Goal: Task Accomplishment & Management: Manage account settings

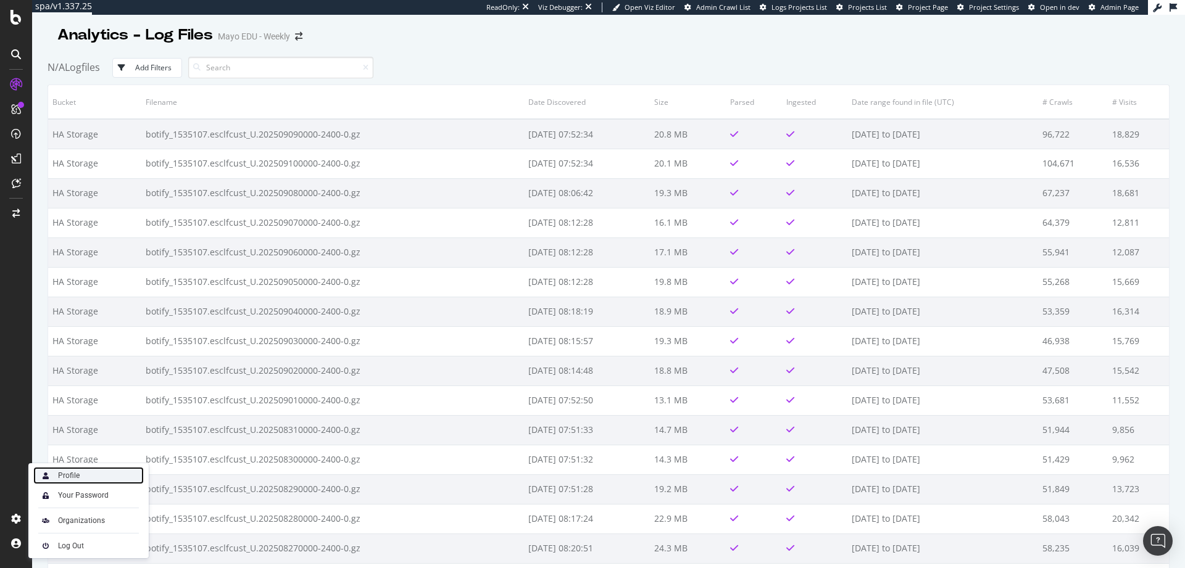
click at [77, 475] on div "Profile" at bounding box center [69, 476] width 22 height 10
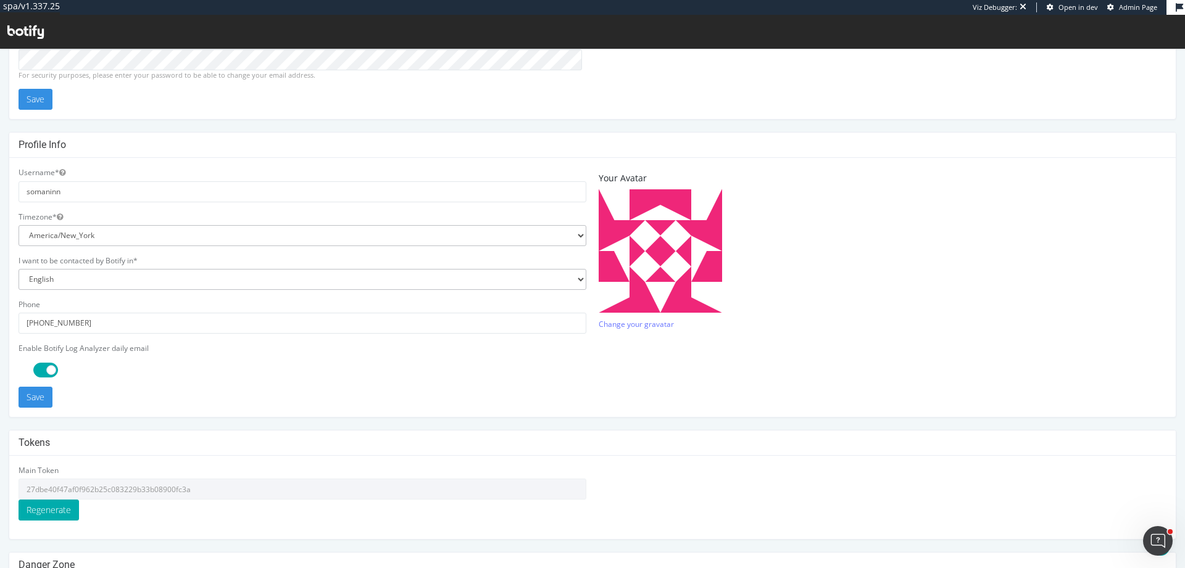
scroll to position [257, 0]
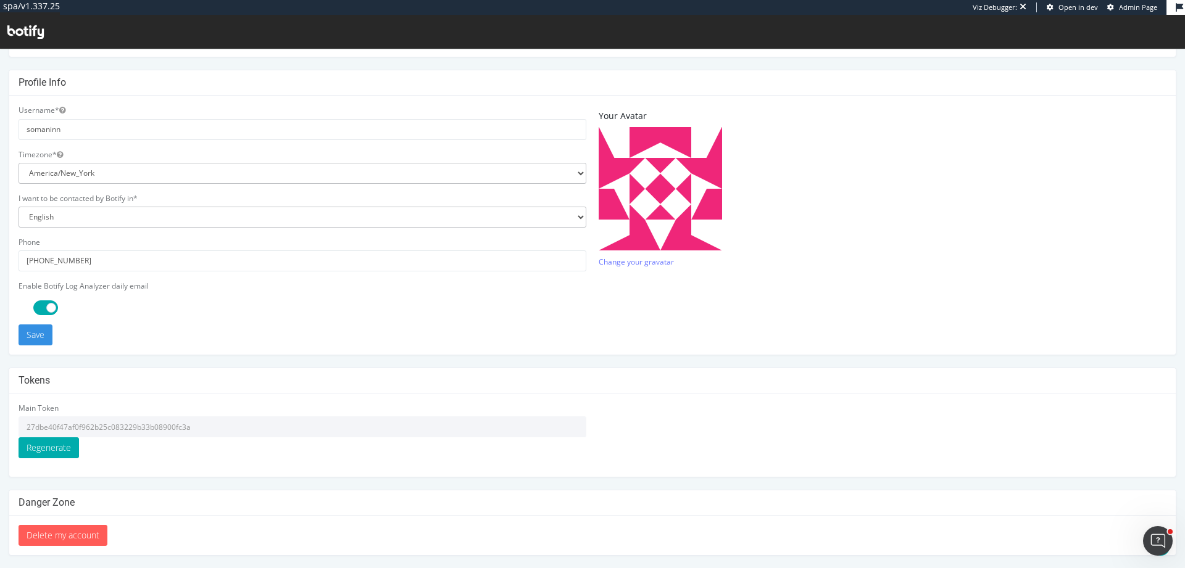
click at [183, 431] on input "27dbe40f47af0f962b25c083229b33b08900fc3a" at bounding box center [303, 427] width 568 height 21
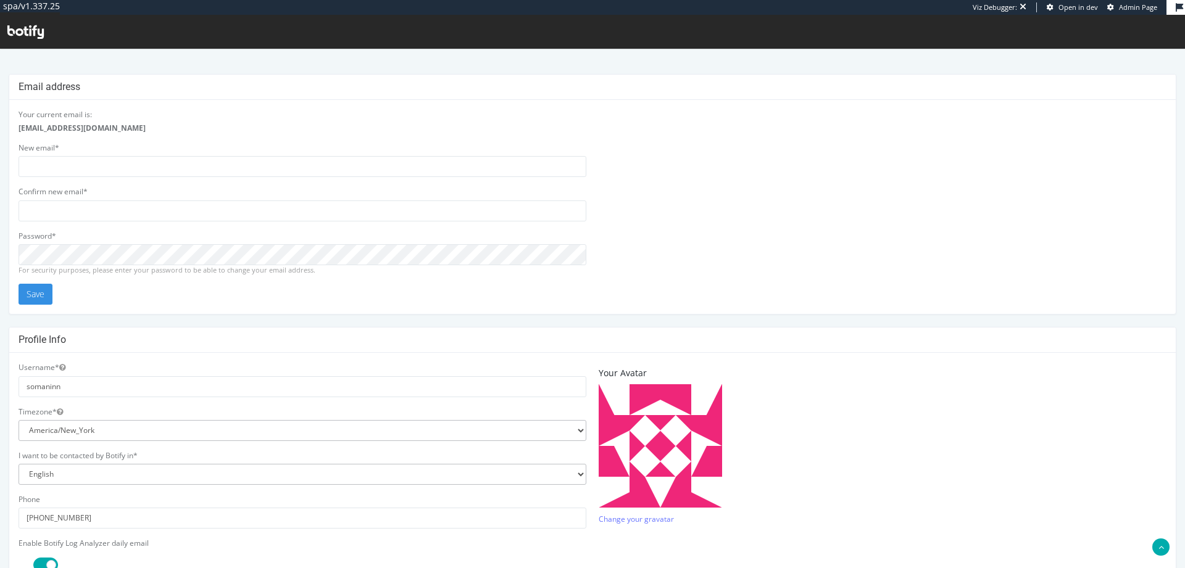
scroll to position [257, 0]
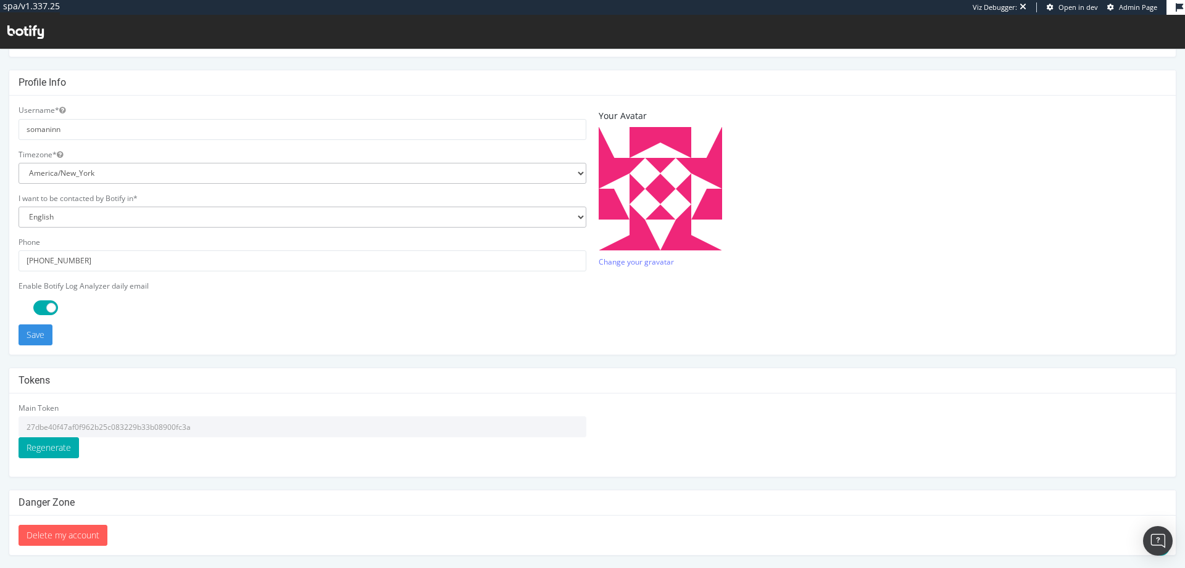
click at [126, 435] on input "27dbe40f47af0f962b25c083229b33b08900fc3a" at bounding box center [303, 427] width 568 height 21
click at [165, 427] on input "27dbe40f47af0f962b25c083229b33b08900fc3a" at bounding box center [303, 427] width 568 height 21
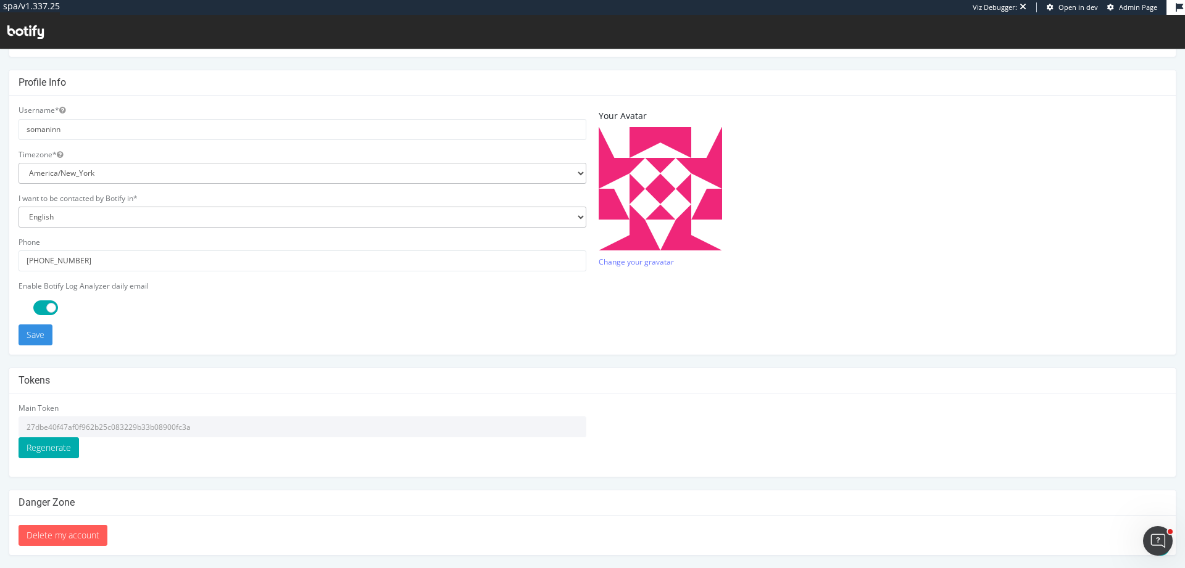
click at [165, 427] on input "27dbe40f47af0f962b25c083229b33b08900fc3a" at bounding box center [303, 427] width 568 height 21
click at [115, 431] on input "27dbe40f47af0f962b25c083229b33b08900fc3a" at bounding box center [303, 427] width 568 height 21
